Goal: Find specific page/section: Find specific page/section

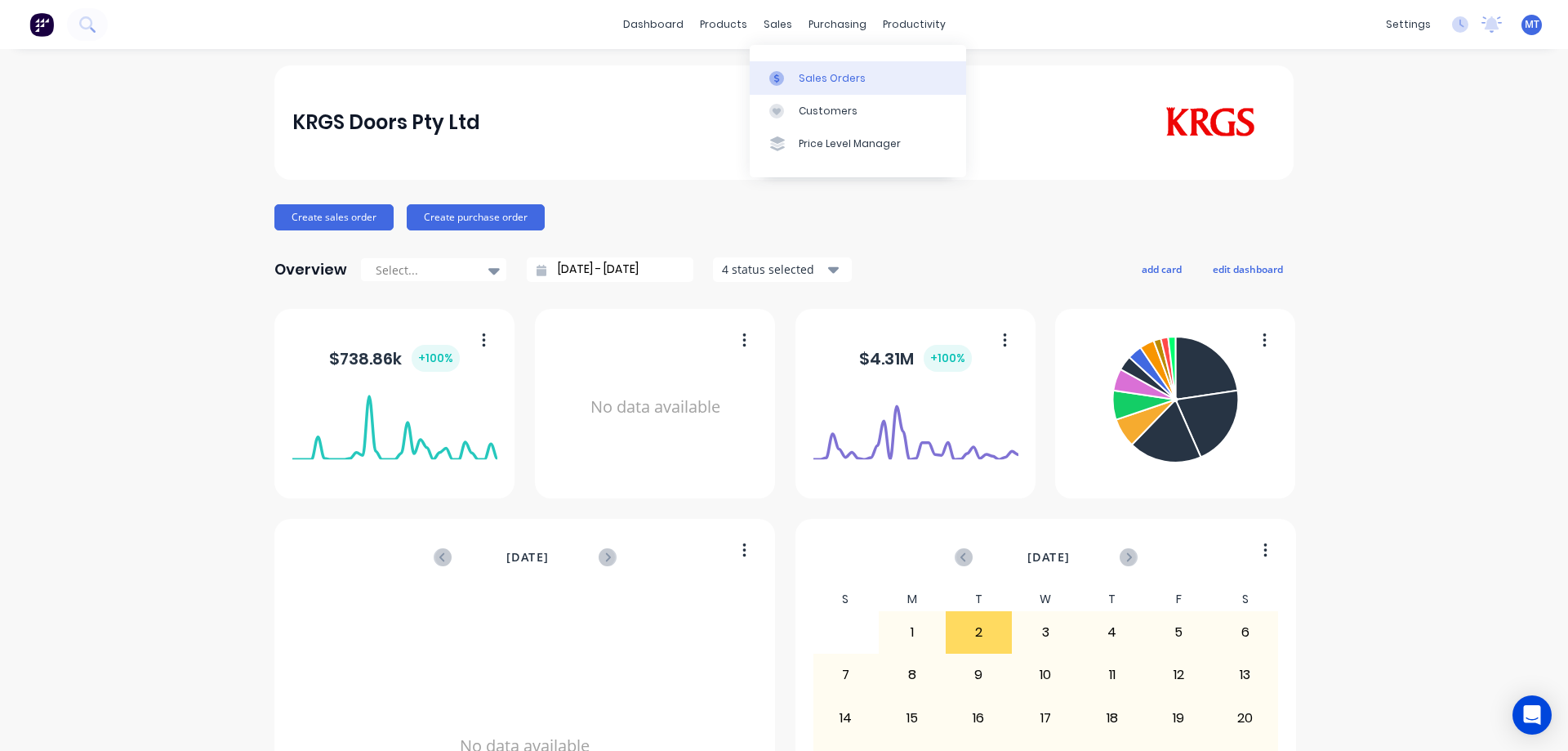
click at [798, 73] on div "Sales Orders" at bounding box center [831, 78] width 67 height 15
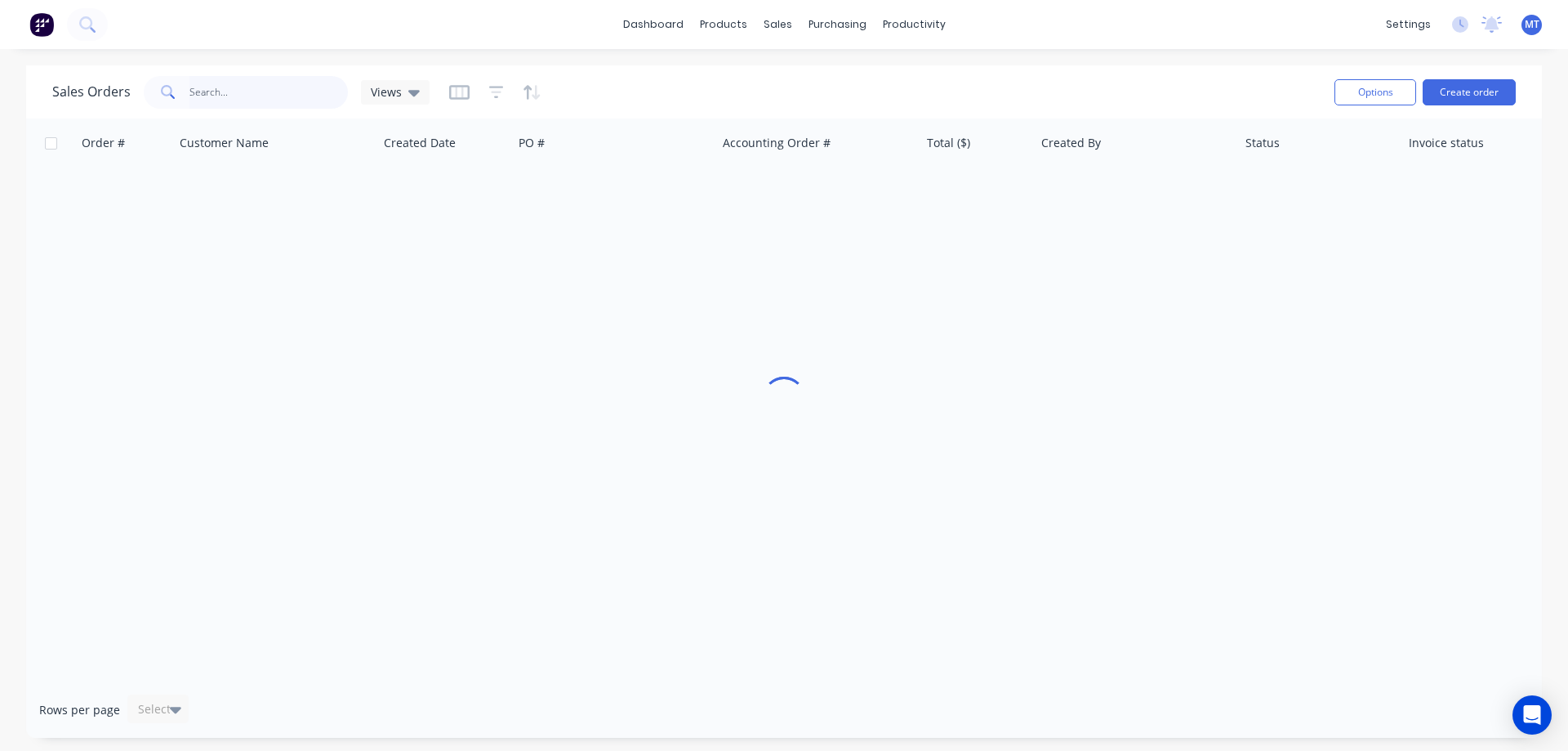
click at [282, 96] on input "text" at bounding box center [269, 92] width 159 height 33
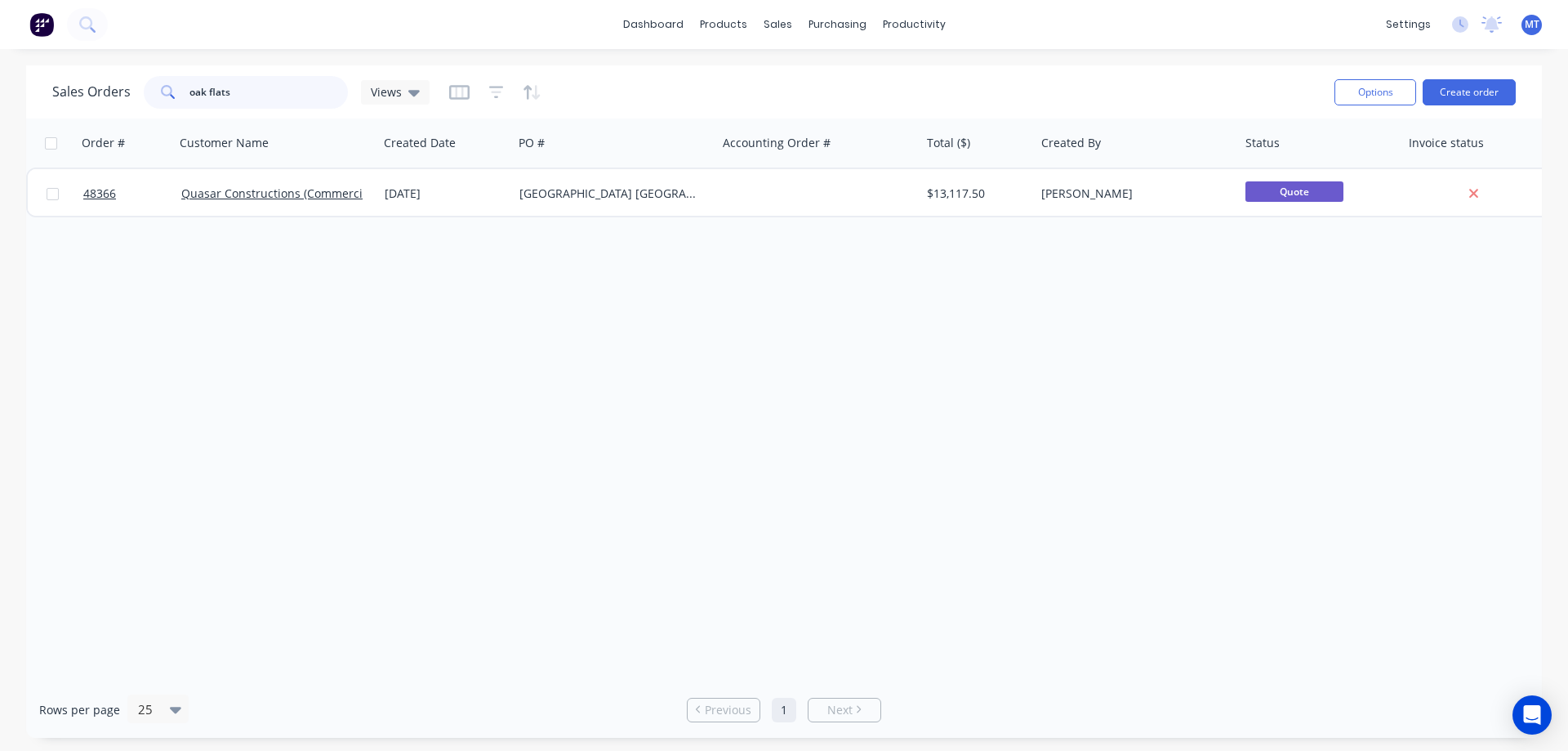
drag, startPoint x: 284, startPoint y: 88, endPoint x: -67, endPoint y: 65, distance: 351.8
click at [0, 65] on html "dashboard products sales purchasing productivity dashboard products Product Cat…" at bounding box center [784, 376] width 1568 height 751
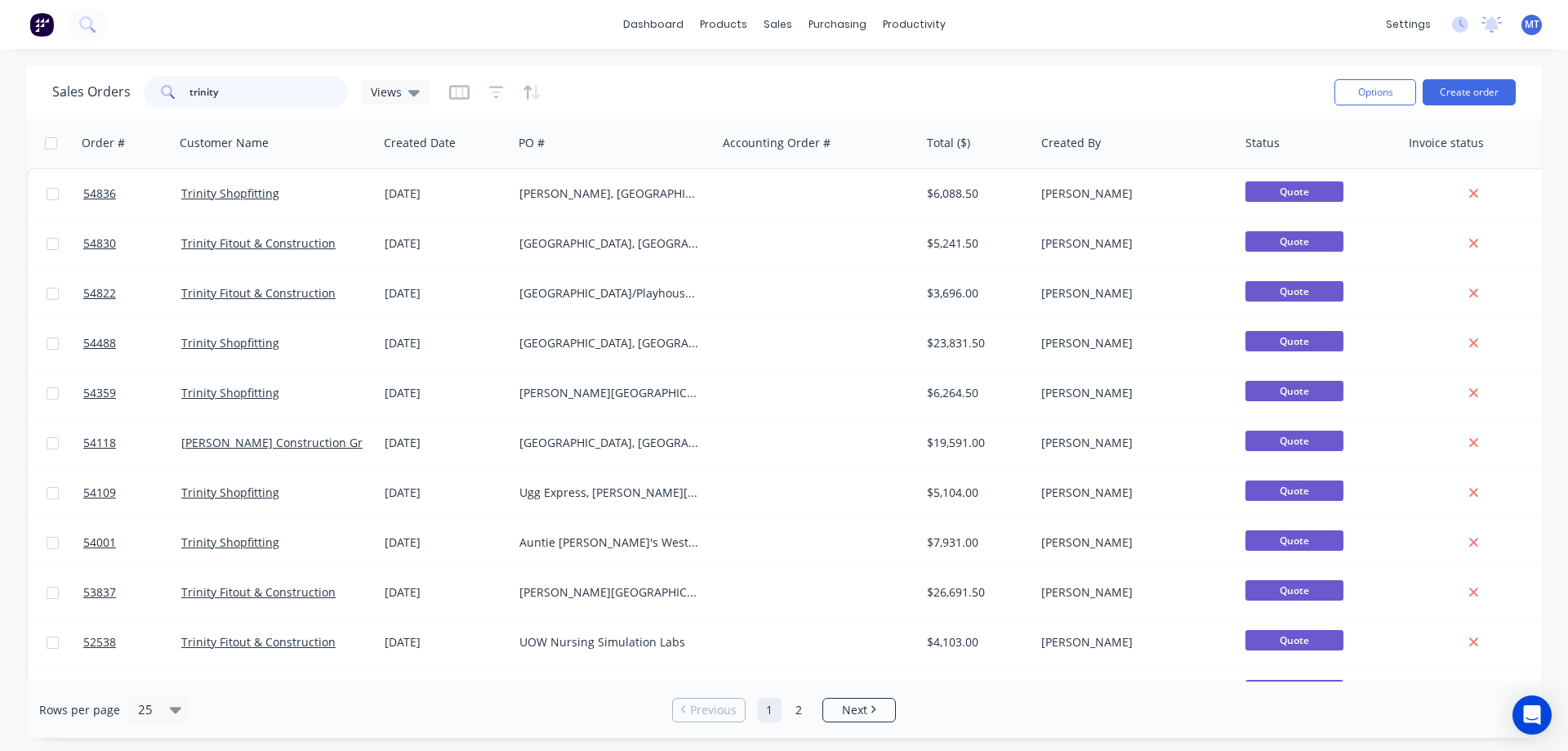
type input "trinity"
